Goal: Task Accomplishment & Management: Complete application form

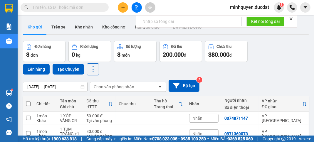
scroll to position [47, 0]
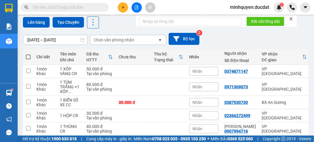
click at [125, 7] on icon "plus" at bounding box center [123, 7] width 4 height 4
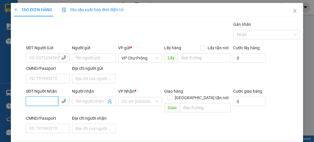
click at [40, 100] on input "SĐT Người Nhận" at bounding box center [42, 101] width 32 height 9
click at [50, 112] on div "0981056566" at bounding box center [47, 113] width 36 height 6
type input "0981056566"
type input "ĐỒNG XOÀI"
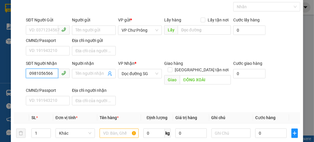
scroll to position [94, 0]
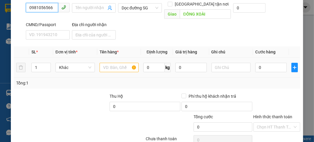
type input "0981056566"
click at [110, 63] on input "text" at bounding box center [119, 67] width 39 height 9
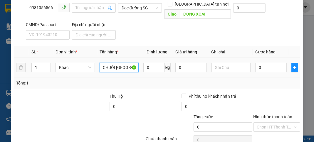
scroll to position [0, 3]
type input "CHUỐI [GEOGRAPHIC_DATA]"
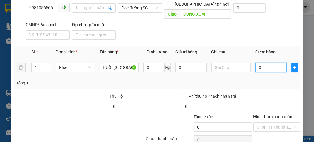
click at [279, 63] on input "0" at bounding box center [271, 67] width 31 height 9
type input "3"
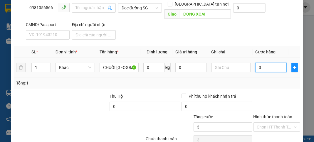
type input "33"
type input "330"
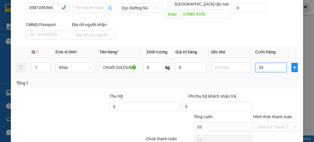
type input "330"
type input "3.300"
type input "33.000"
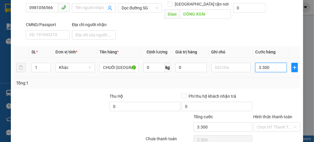
type input "33.000"
type input "330.000"
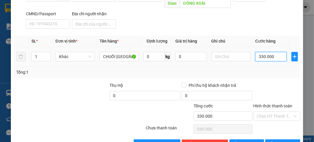
scroll to position [115, 0]
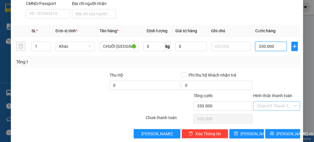
type input "330.000"
click at [274, 102] on input "Hình thức thanh toán" at bounding box center [275, 106] width 36 height 9
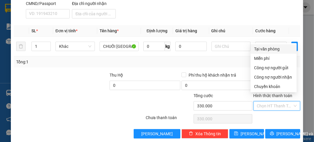
click at [264, 50] on div "Tại văn phòng" at bounding box center [273, 49] width 39 height 6
type input "0"
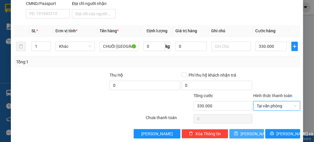
click at [246, 131] on span "[PERSON_NAME]" at bounding box center [256, 134] width 31 height 6
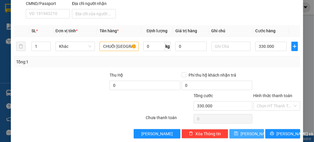
type input "0"
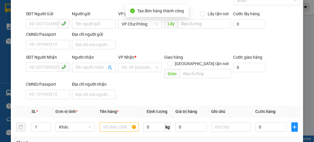
scroll to position [0, 0]
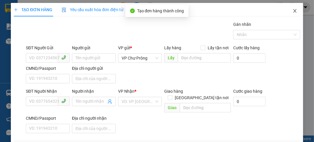
click at [294, 11] on icon "close" at bounding box center [295, 11] width 3 height 4
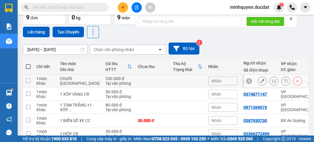
scroll to position [70, 0]
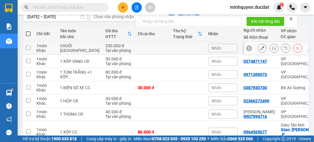
click at [106, 48] on div "330.000 đ" at bounding box center [119, 46] width 26 height 5
checkbox input "true"
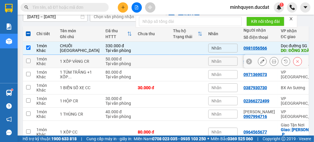
click at [103, 68] on td "50.000 đ Tại văn phòng" at bounding box center [119, 61] width 32 height 13
checkbox input "true"
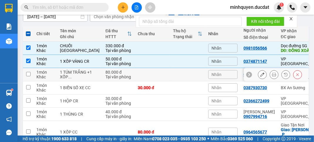
click at [135, 81] on td at bounding box center [152, 74] width 35 height 13
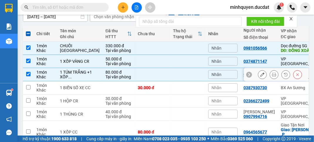
checkbox input "true"
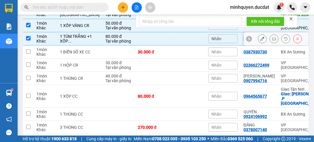
scroll to position [118, 0]
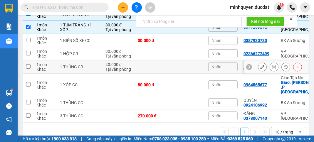
click at [170, 74] on td at bounding box center [187, 67] width 35 height 13
checkbox input "true"
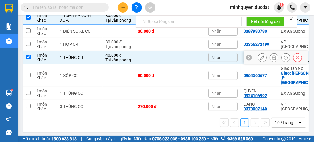
scroll to position [136, 0]
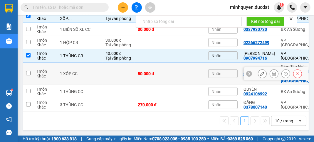
click at [170, 79] on td at bounding box center [187, 74] width 35 height 23
checkbox input "true"
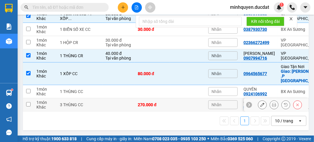
click at [140, 103] on div "270.000 đ" at bounding box center [152, 105] width 29 height 5
checkbox input "true"
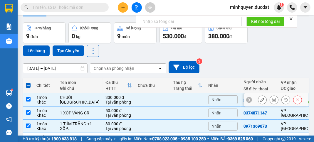
scroll to position [0, 0]
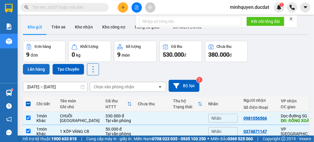
click at [36, 70] on button "Lên hàng" at bounding box center [36, 69] width 27 height 11
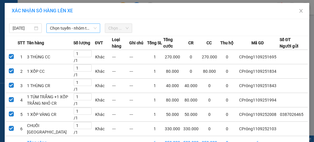
click at [77, 29] on span "Chọn tuyến - nhóm tuyến" at bounding box center [73, 28] width 47 height 9
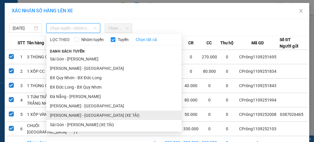
click at [79, 113] on li "[PERSON_NAME] - [GEOGRAPHIC_DATA] (XE TẢI)" at bounding box center [113, 115] width 135 height 9
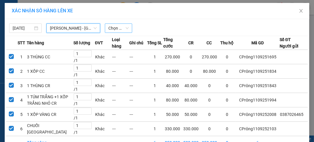
click at [115, 31] on span "Chọn chuyến" at bounding box center [119, 28] width 20 height 9
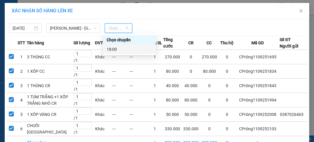
click at [121, 51] on div "18:00" at bounding box center [130, 49] width 46 height 6
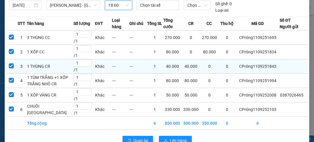
scroll to position [61, 0]
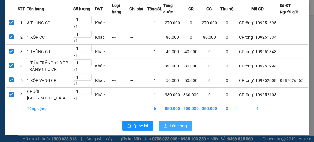
click at [176, 127] on span "Lên hàng" at bounding box center [178, 126] width 17 height 6
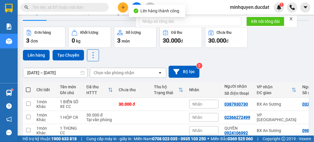
scroll to position [42, 0]
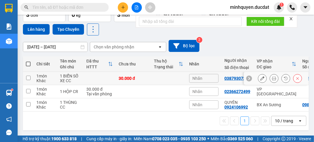
click at [80, 79] on div "1 BIỂN SỐ XE CC" at bounding box center [70, 78] width 21 height 9
checkbox input "true"
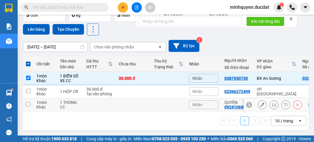
click at [64, 106] on div "1 THÙNG CC" at bounding box center [70, 104] width 21 height 9
checkbox input "true"
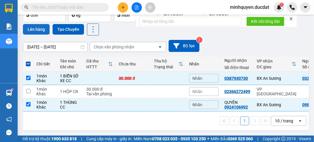
click at [38, 30] on button "Lên hàng" at bounding box center [36, 29] width 27 height 11
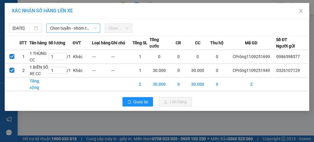
click at [67, 29] on span "Chọn tuyến - nhóm tuyến" at bounding box center [73, 28] width 47 height 9
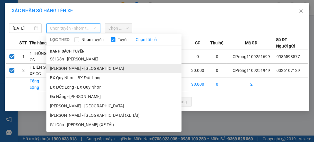
click at [73, 69] on li "[PERSON_NAME] - [GEOGRAPHIC_DATA]" at bounding box center [113, 68] width 135 height 9
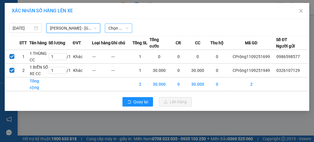
click at [124, 29] on span "Chọn chuyến" at bounding box center [119, 28] width 20 height 9
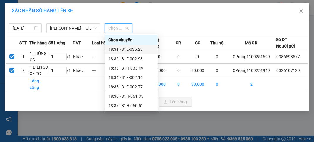
click at [133, 53] on div "18:31 - 81E-035.29" at bounding box center [131, 49] width 53 height 9
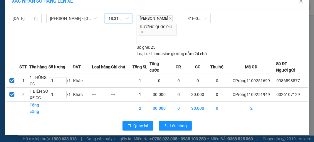
scroll to position [14, 0]
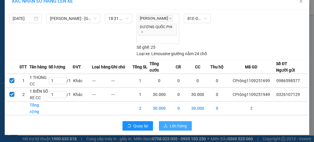
click at [175, 124] on span "Lên hàng" at bounding box center [178, 126] width 17 height 6
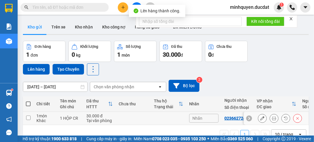
click at [47, 115] on div "1 món" at bounding box center [45, 116] width 18 height 5
checkbox input "true"
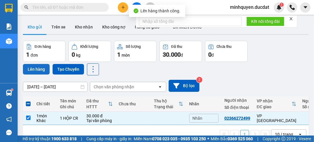
click at [37, 68] on button "Lên hàng" at bounding box center [36, 69] width 27 height 11
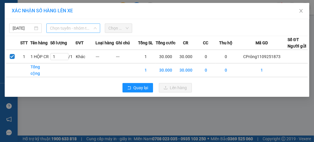
click at [74, 27] on span "Chọn tuyến - nhóm tuyến" at bounding box center [73, 28] width 47 height 9
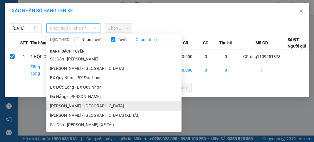
click at [75, 106] on li "[PERSON_NAME] - [GEOGRAPHIC_DATA]" at bounding box center [113, 105] width 135 height 9
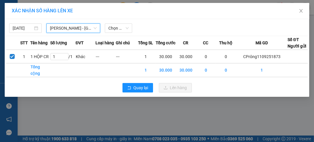
click at [82, 29] on span "[PERSON_NAME] - [GEOGRAPHIC_DATA]" at bounding box center [73, 28] width 47 height 9
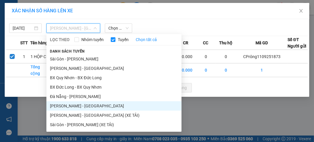
click at [152, 35] on div "[DATE] [GEOGRAPHIC_DATA] - [GEOGRAPHIC_DATA] LỌC THEO Nhóm tuyến Tuyến Chọn tất…" at bounding box center [157, 58] width 305 height 78
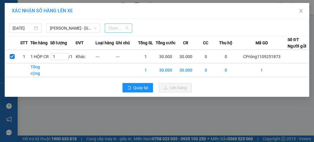
click at [119, 30] on span "Chọn chuyến" at bounding box center [119, 28] width 20 height 9
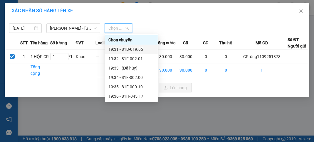
click at [124, 49] on div "19:31 - 81B-019.65" at bounding box center [132, 49] width 46 height 6
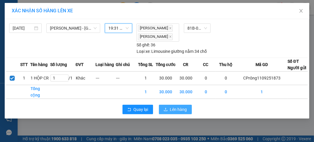
click at [180, 113] on span "Lên hàng" at bounding box center [178, 109] width 17 height 6
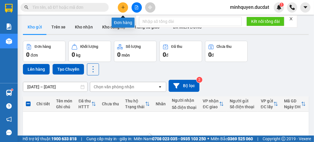
click at [124, 6] on icon "plus" at bounding box center [123, 7] width 4 height 4
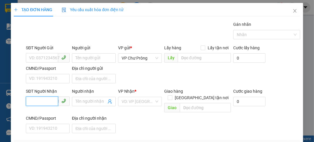
click at [38, 99] on input "SĐT Người Nhận" at bounding box center [42, 101] width 32 height 9
click at [37, 101] on input "0913270" at bounding box center [42, 101] width 32 height 9
click at [53, 114] on div "0915270801 - PHONG" at bounding box center [49, 113] width 41 height 6
type input "0915270801"
type input "PHONG"
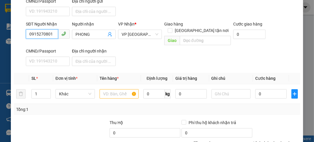
scroll to position [70, 0]
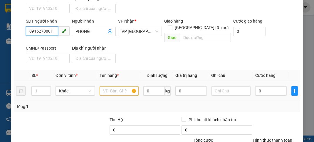
type input "0915270801"
click at [110, 86] on input "text" at bounding box center [119, 90] width 39 height 9
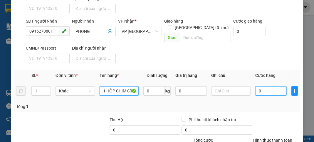
type input "1 HỘP CHIM CR"
click at [276, 86] on input "0" at bounding box center [271, 90] width 31 height 9
type input "1"
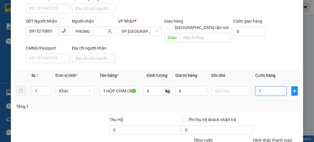
type input "10"
type input "100"
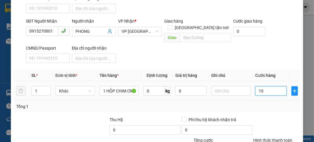
type input "100"
type input "1.000"
type input "10.000"
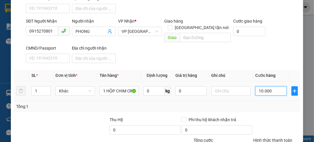
type input "10.000"
type input "100.000"
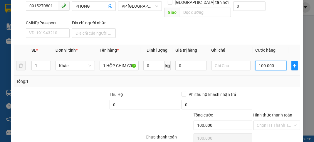
scroll to position [115, 0]
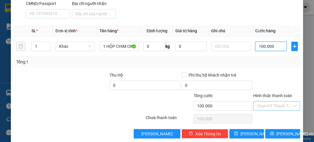
type input "100.000"
click at [268, 102] on input "Hình thức thanh toán" at bounding box center [275, 106] width 36 height 9
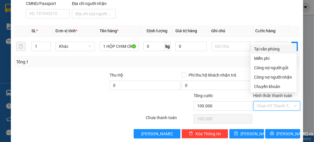
click at [275, 51] on div "Tại văn phòng" at bounding box center [273, 49] width 39 height 6
type input "0"
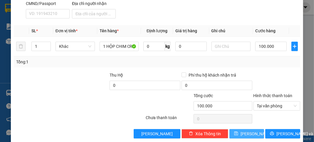
click at [248, 131] on span "[PERSON_NAME]" at bounding box center [256, 134] width 31 height 6
type input "0"
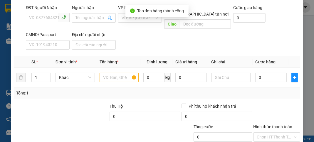
scroll to position [44, 0]
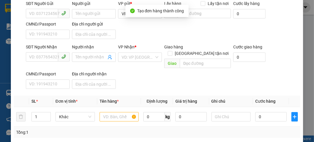
click at [41, 51] on div "SĐT Người Nhận" at bounding box center [48, 48] width 44 height 9
click at [41, 56] on input "SĐT Người Nhận" at bounding box center [42, 56] width 32 height 9
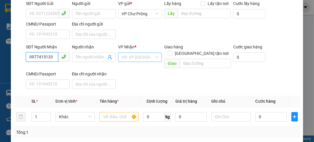
type input "0977415133"
click at [134, 54] on input "search" at bounding box center [138, 57] width 33 height 9
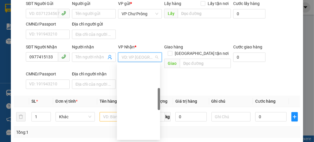
scroll to position [94, 0]
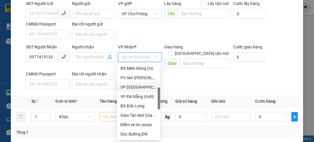
click at [142, 90] on div "VP [GEOGRAPHIC_DATA]" at bounding box center [139, 87] width 36 height 6
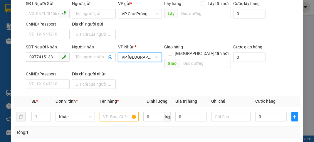
scroll to position [91, 0]
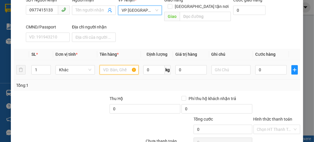
click at [112, 66] on input "text" at bounding box center [119, 69] width 39 height 9
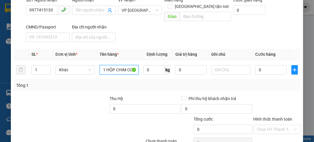
scroll to position [115, 0]
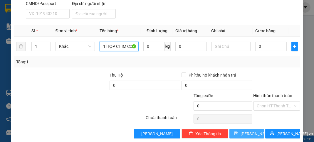
type input "1 HỘP CHIM CC"
click at [249, 131] on span "[PERSON_NAME]" at bounding box center [256, 134] width 31 height 6
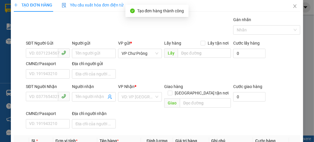
scroll to position [0, 0]
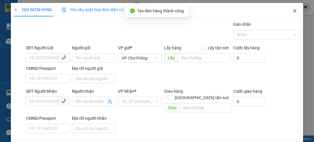
click at [294, 10] on icon "close" at bounding box center [295, 11] width 3 height 4
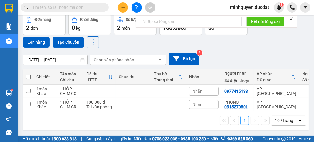
scroll to position [29, 0]
click at [84, 86] on td at bounding box center [100, 91] width 32 height 13
checkbox input "true"
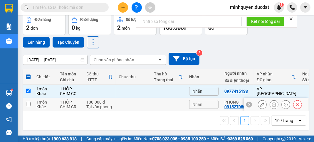
click at [62, 108] on div "1 HỘP CHIM CR" at bounding box center [70, 104] width 21 height 9
checkbox input "true"
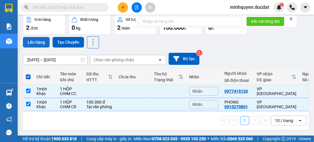
click at [35, 39] on button "Lên hàng" at bounding box center [36, 42] width 27 height 11
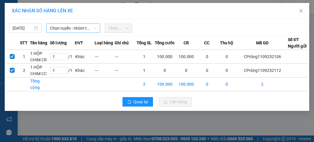
click at [74, 27] on span "Chọn tuyến - nhóm tuyến" at bounding box center [73, 28] width 47 height 9
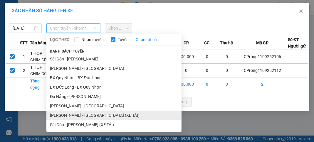
click at [94, 116] on li "[PERSON_NAME] - [GEOGRAPHIC_DATA] (XE TẢI)" at bounding box center [113, 115] width 135 height 9
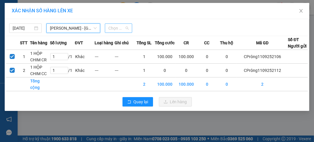
click at [122, 27] on span "Chọn chuyến" at bounding box center [119, 28] width 20 height 9
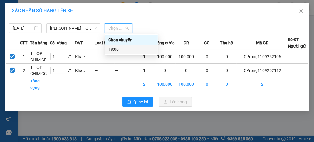
click at [126, 49] on div "18:00" at bounding box center [132, 49] width 46 height 6
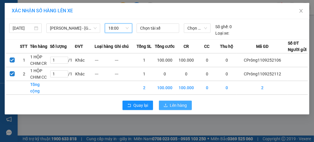
click at [178, 109] on span "Lên hàng" at bounding box center [178, 105] width 17 height 6
